Goal: Task Accomplishment & Management: Use online tool/utility

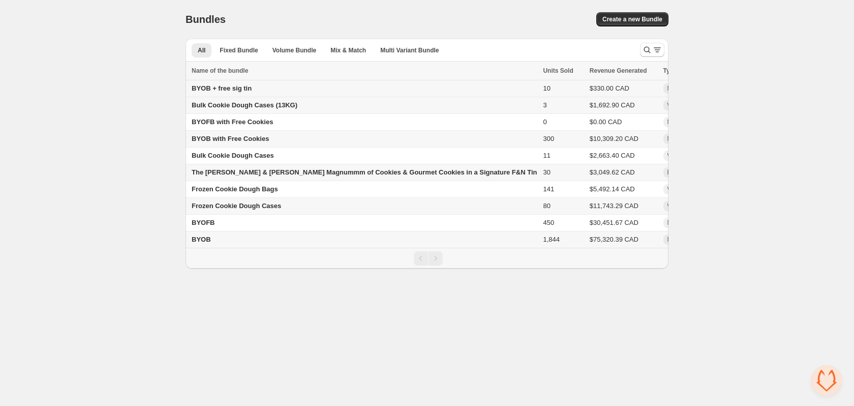
click at [333, 84] on div "BYOB + free sig tin" at bounding box center [364, 88] width 345 height 10
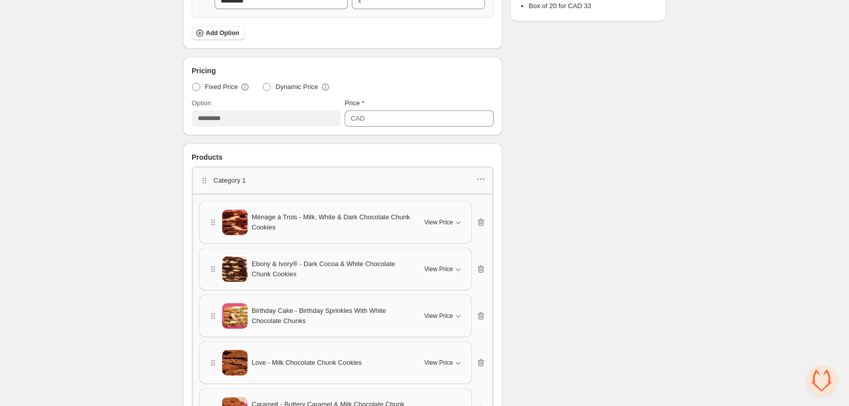
scroll to position [250, 0]
